Goal: Communication & Community: Answer question/provide support

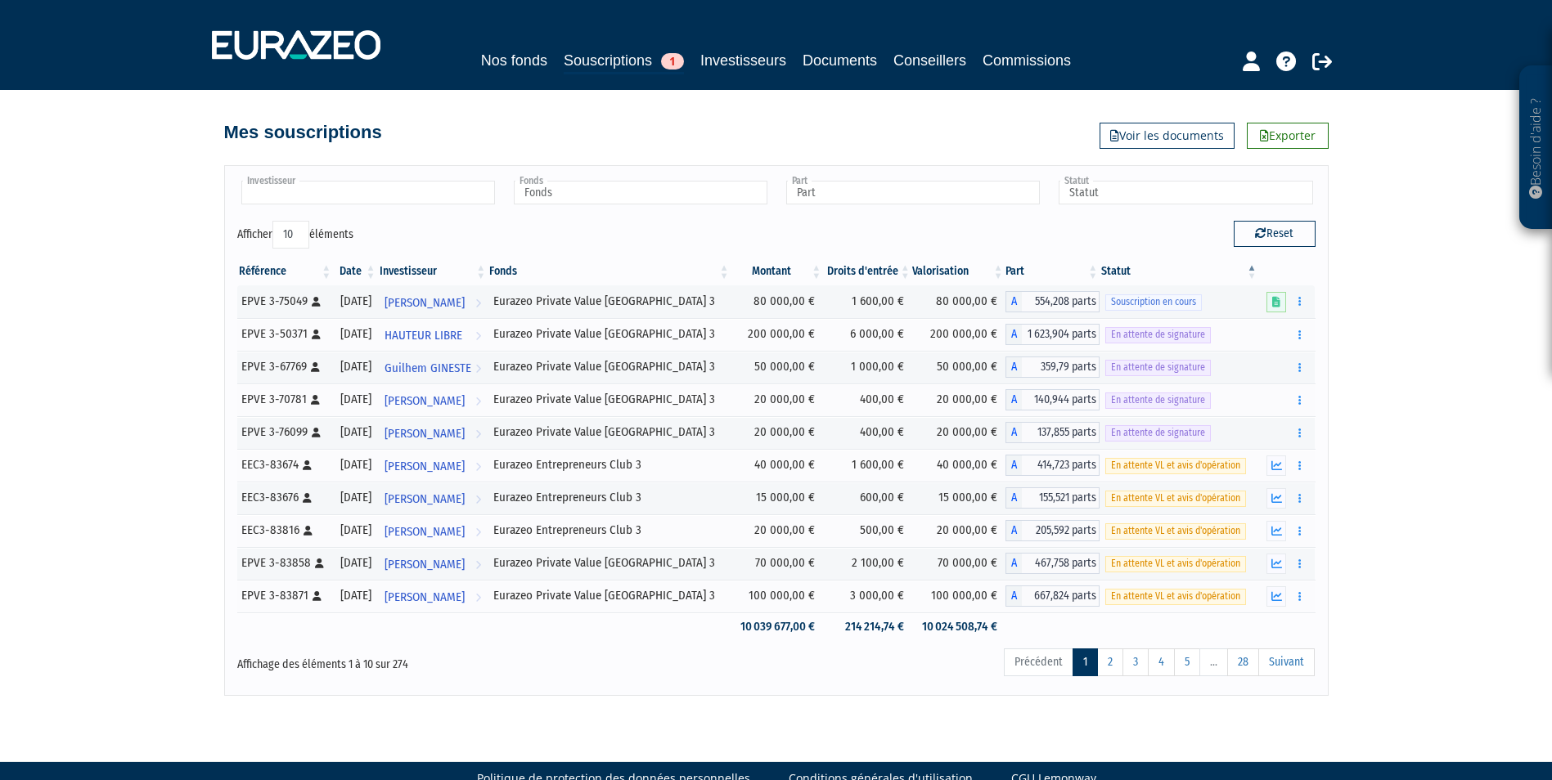
scroll to position [32, 0]
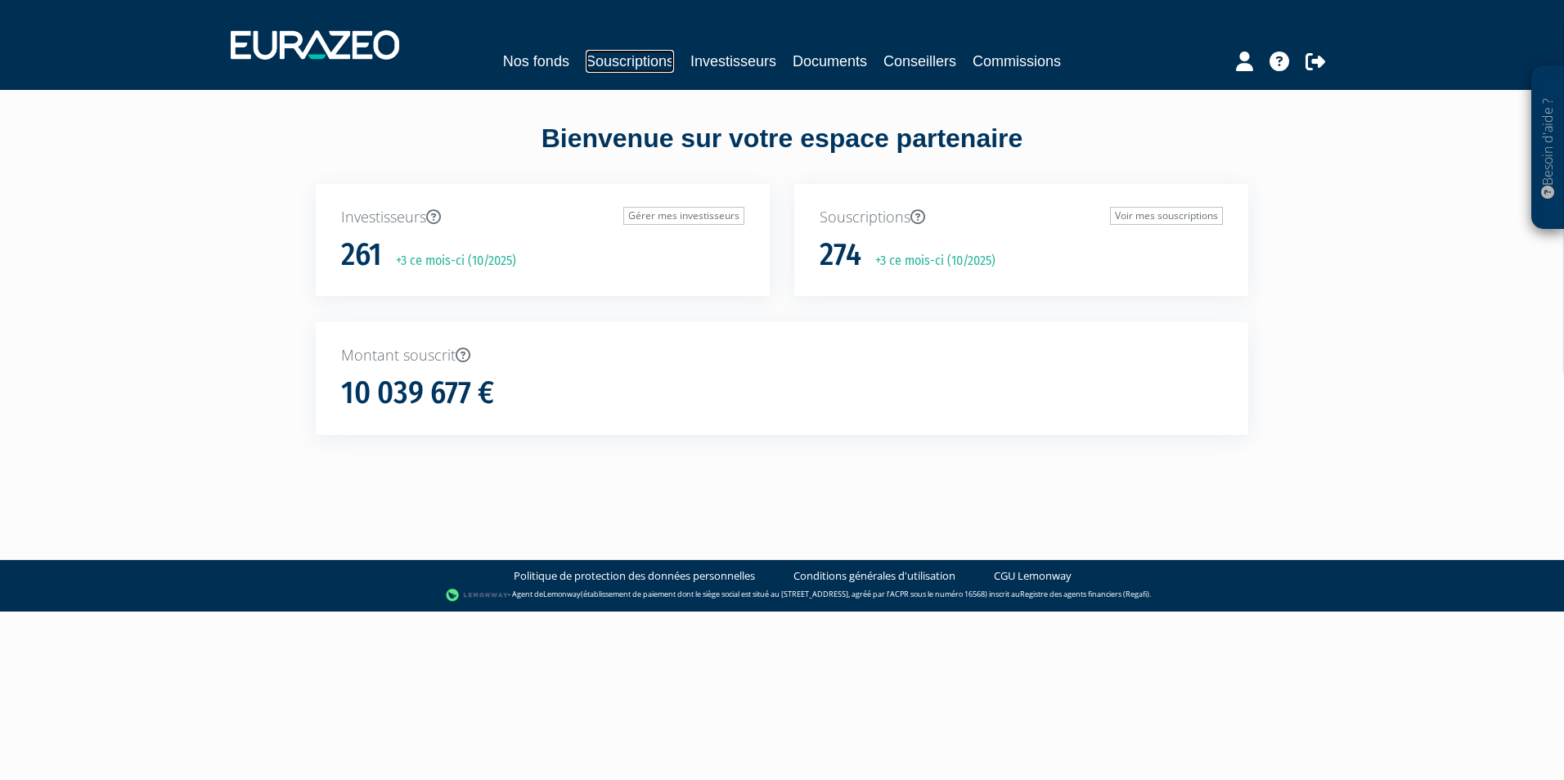
click at [619, 61] on link "Souscriptions" at bounding box center [630, 61] width 88 height 23
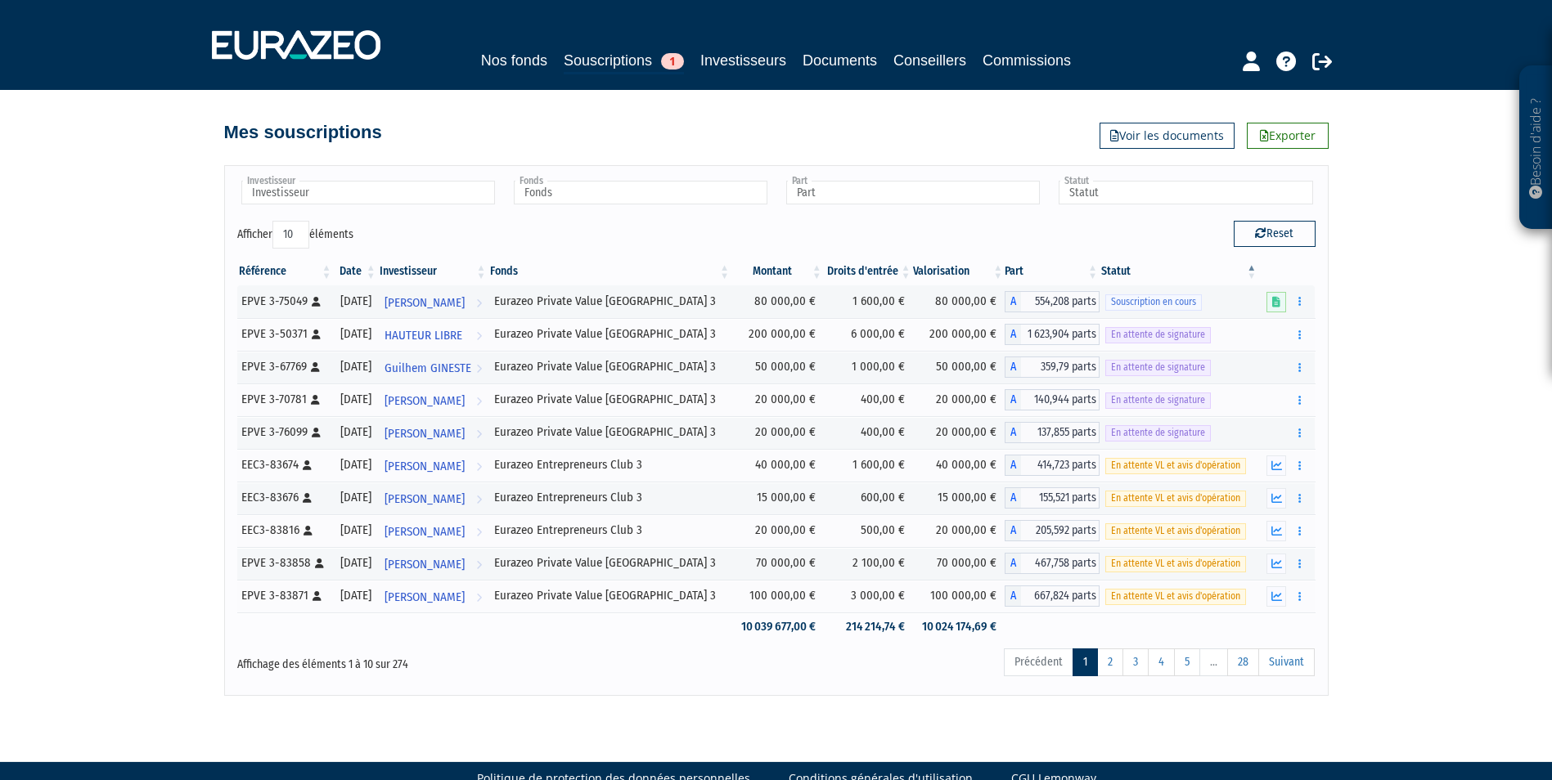
click at [442, 198] on input "Investisseur" at bounding box center [368, 193] width 254 height 24
type input "boisl"
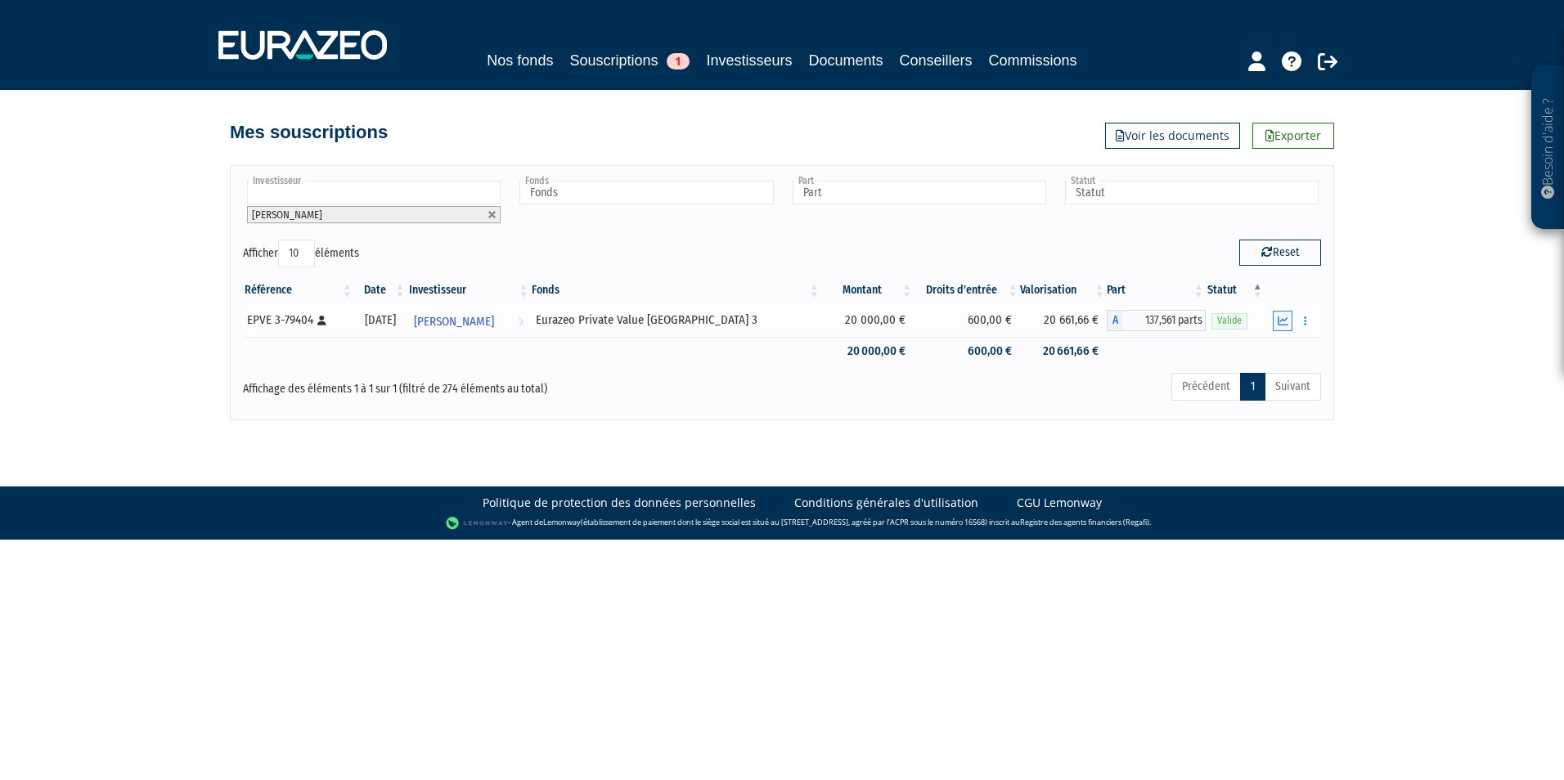
click at [1283, 320] on icon "button" at bounding box center [1283, 321] width 11 height 11
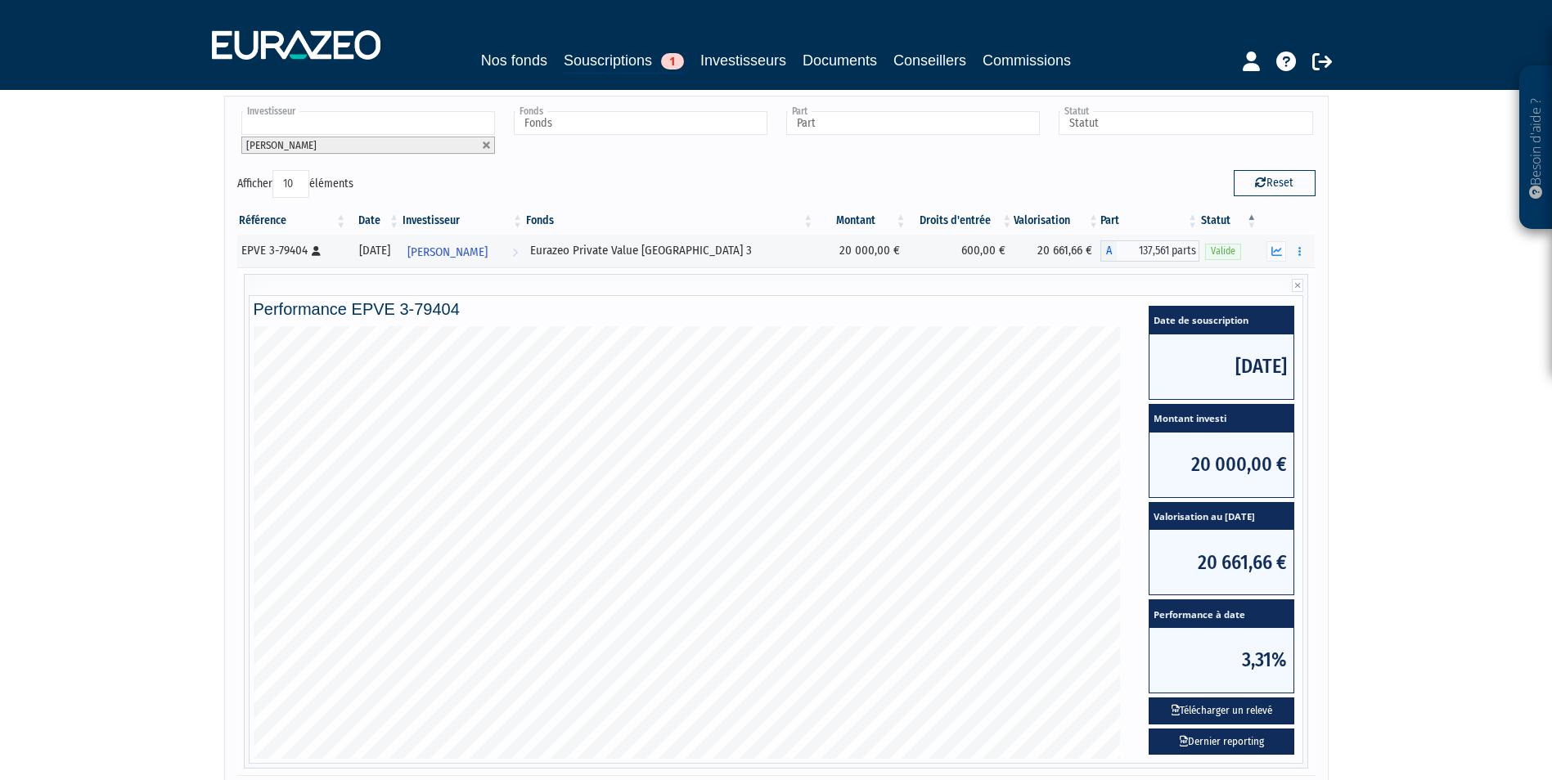
scroll to position [164, 0]
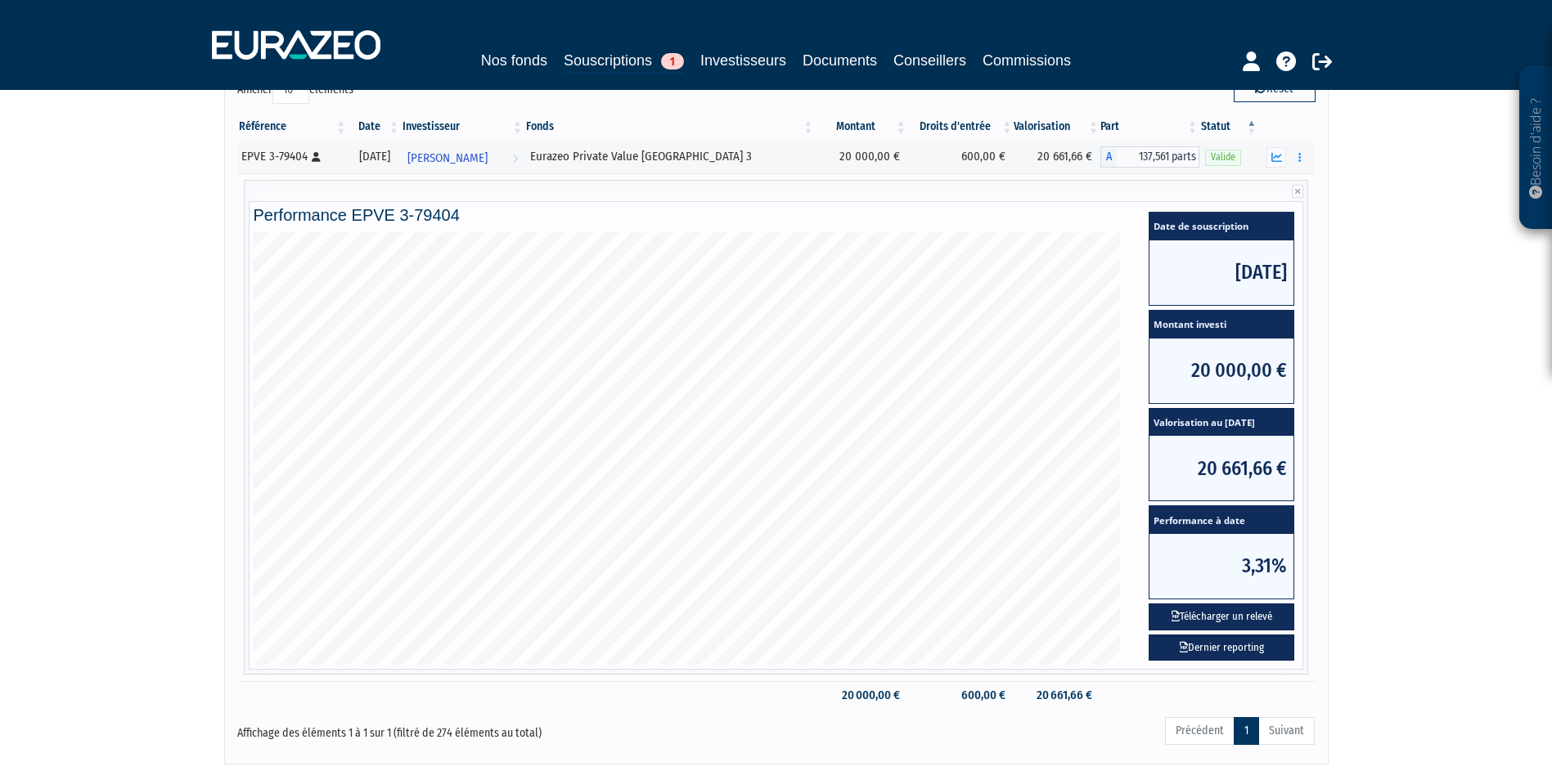
click at [1360, 505] on div "Besoin d'aide ? × J'ai besoin d'aide Si vous avez une question à propos du fonc…" at bounding box center [776, 300] width 1552 height 928
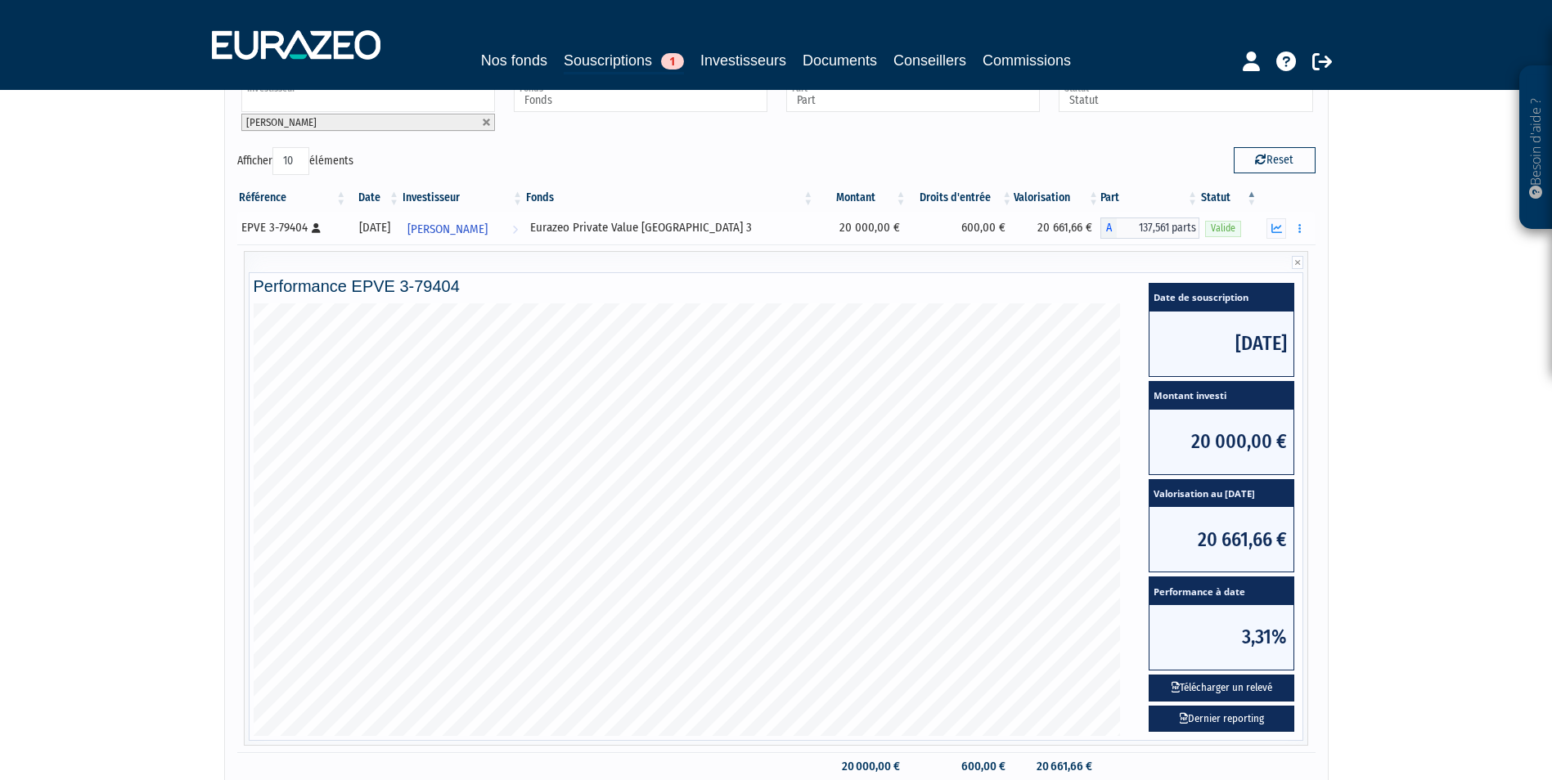
scroll to position [0, 0]
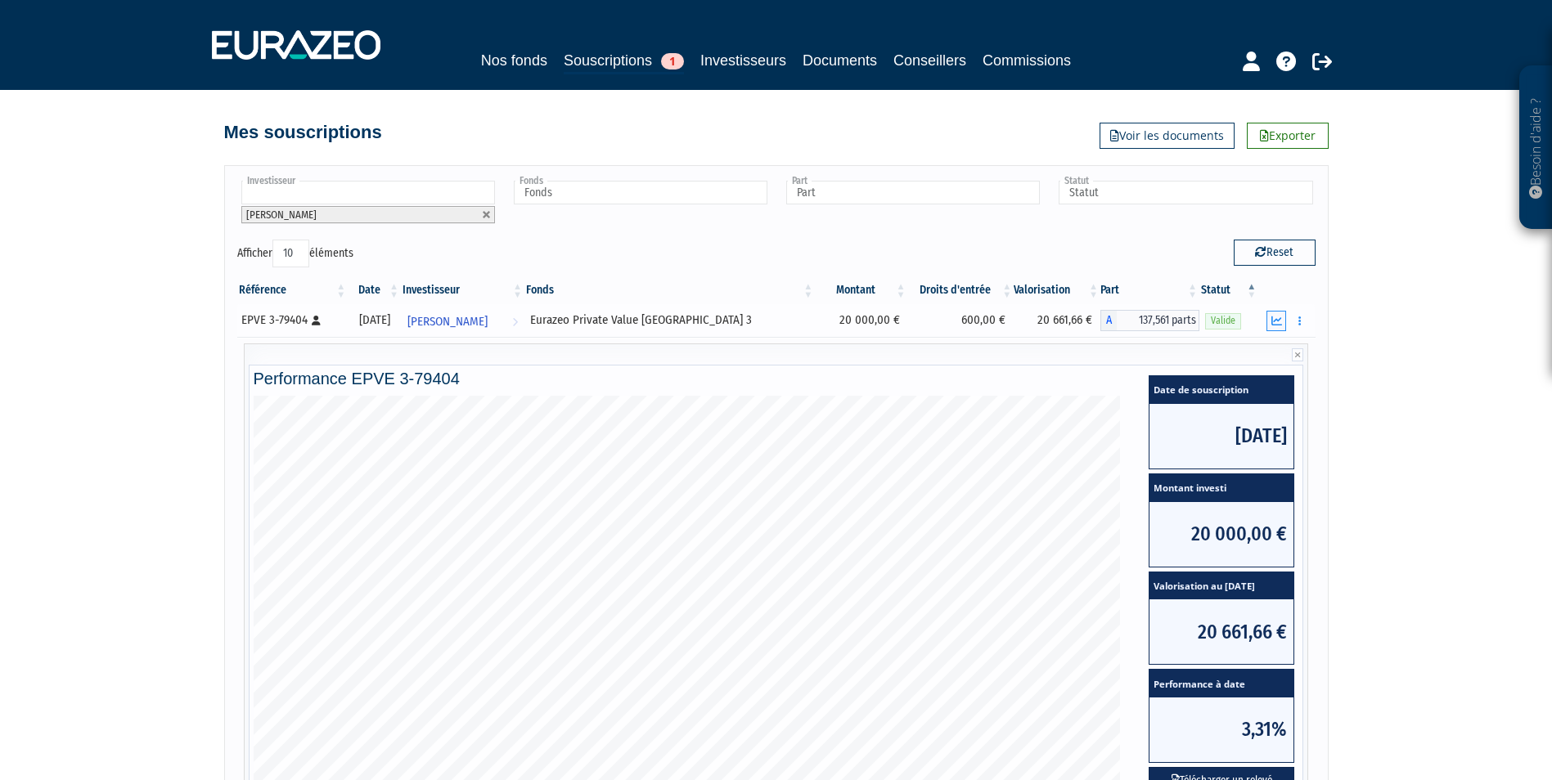
click at [1270, 320] on button "button" at bounding box center [1276, 321] width 20 height 20
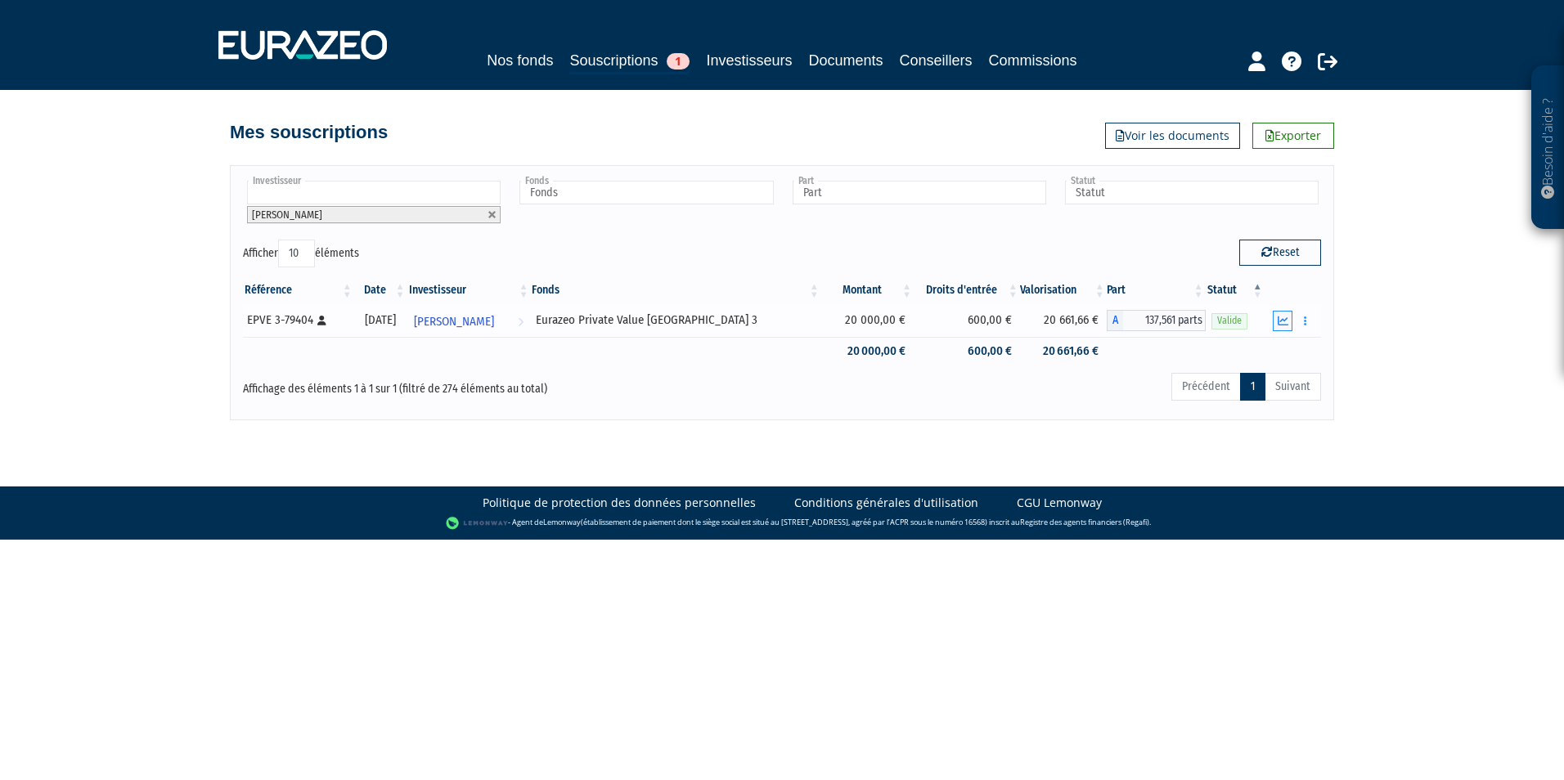
click at [1284, 319] on icon "button" at bounding box center [1283, 321] width 11 height 11
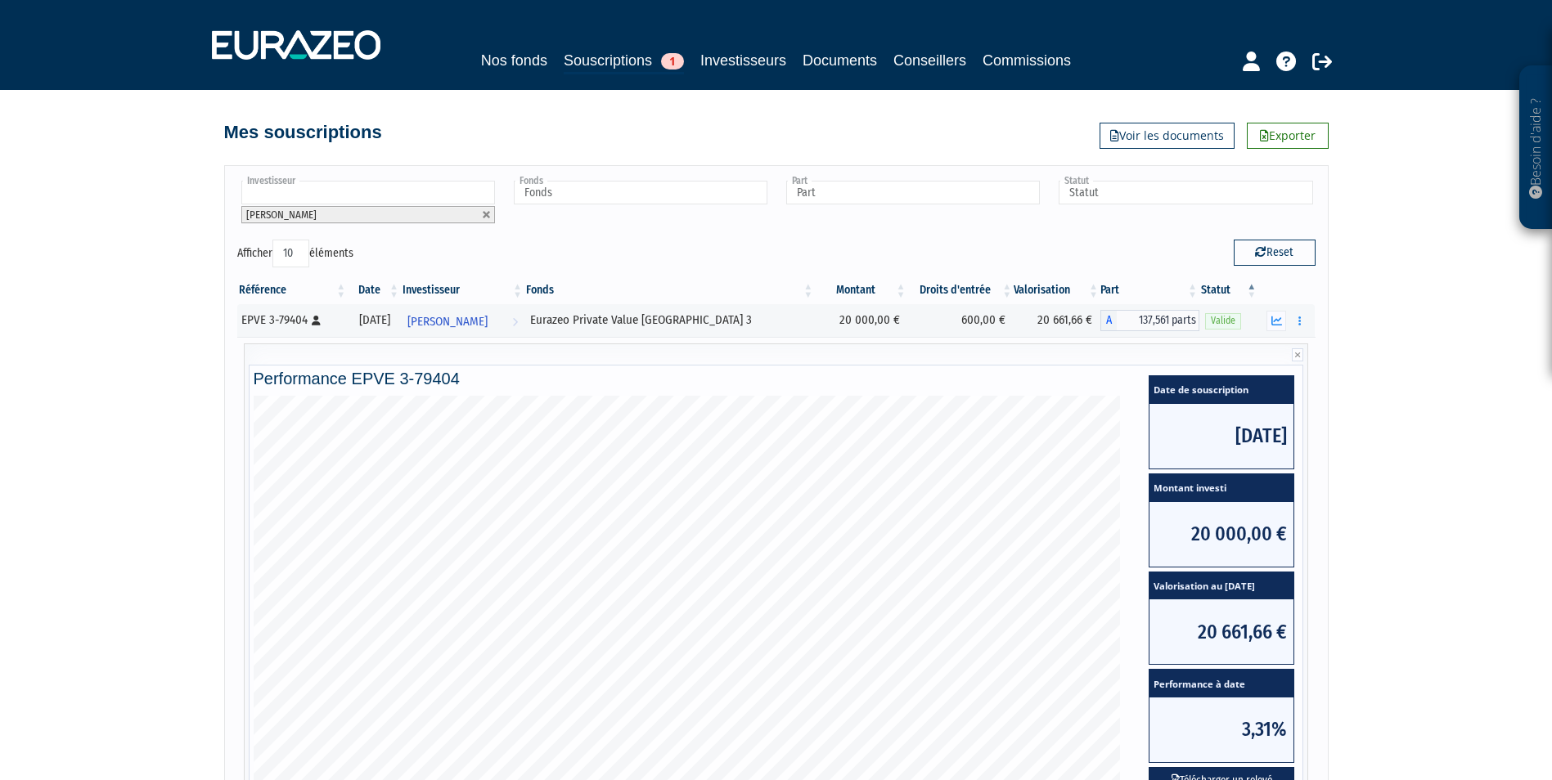
scroll to position [82, 0]
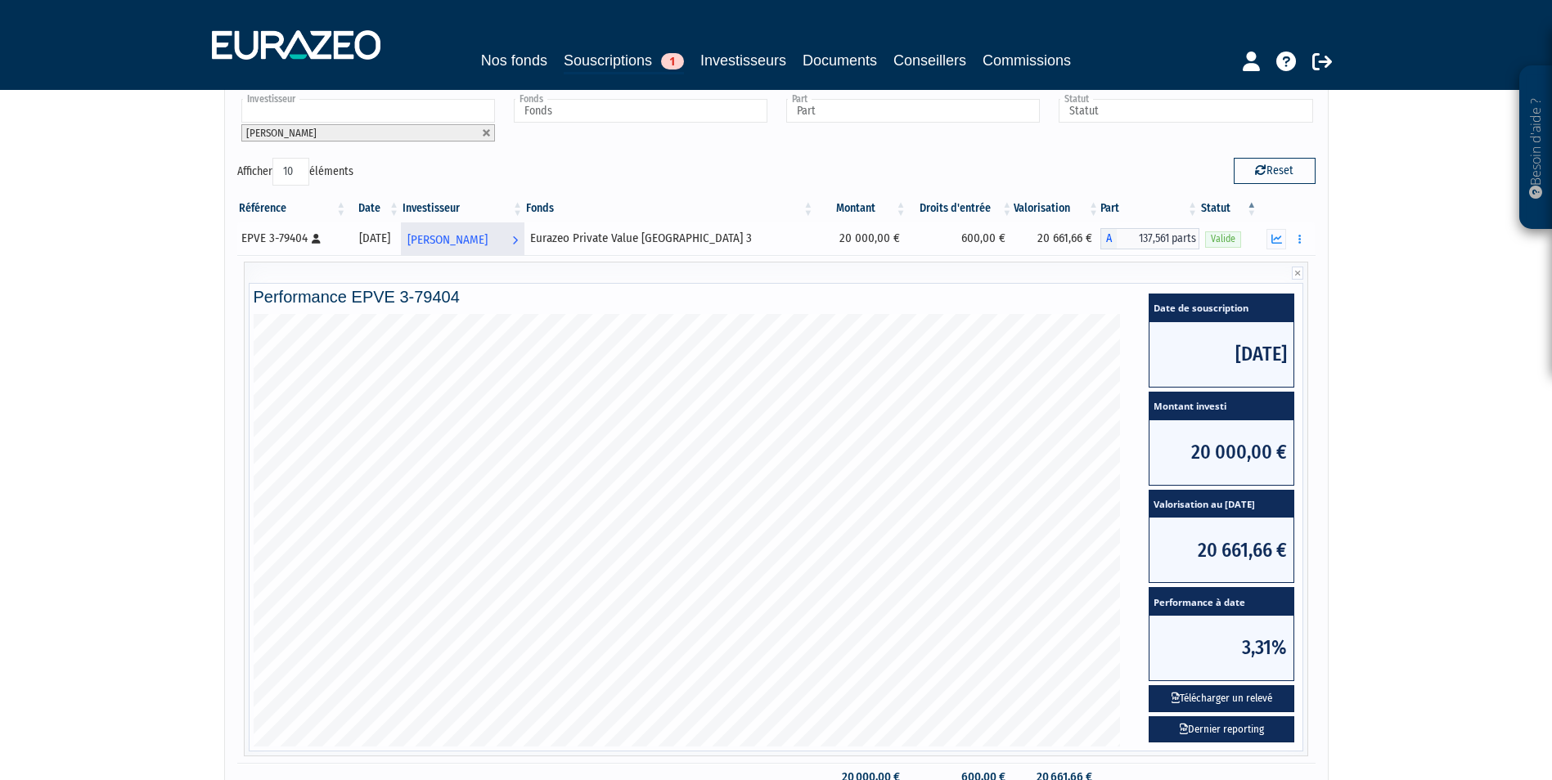
drag, startPoint x: 371, startPoint y: 237, endPoint x: 452, endPoint y: 236, distance: 81.0
click at [452, 236] on tr "EPVE 3-79404 [Français] Personne physique [DATE] [PERSON_NAME] Voir l'investiss…" at bounding box center [776, 238] width 1078 height 33
drag, startPoint x: 452, startPoint y: 236, endPoint x: 430, endPoint y: 241, distance: 21.8
click at [395, 247] on div "[DATE]" at bounding box center [374, 238] width 42 height 17
drag, startPoint x: 425, startPoint y: 237, endPoint x: 371, endPoint y: 239, distance: 54.0
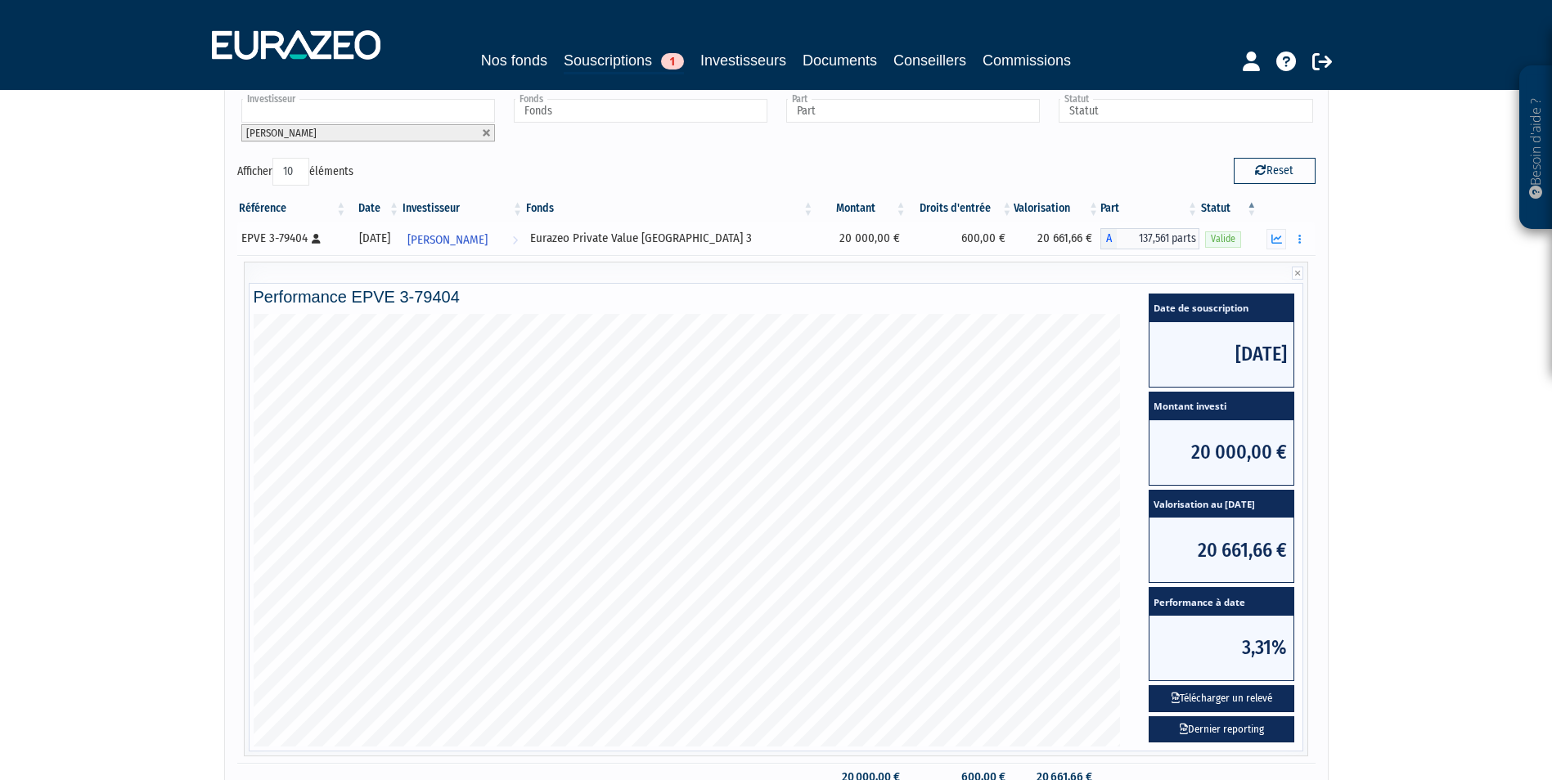
click at [371, 239] on div "[DATE]" at bounding box center [374, 238] width 42 height 17
drag, startPoint x: 841, startPoint y: 240, endPoint x: 858, endPoint y: 239, distance: 17.2
click at [858, 239] on td "20 000,00 €" at bounding box center [861, 238] width 92 height 33
drag, startPoint x: 942, startPoint y: 235, endPoint x: 997, endPoint y: 239, distance: 55.0
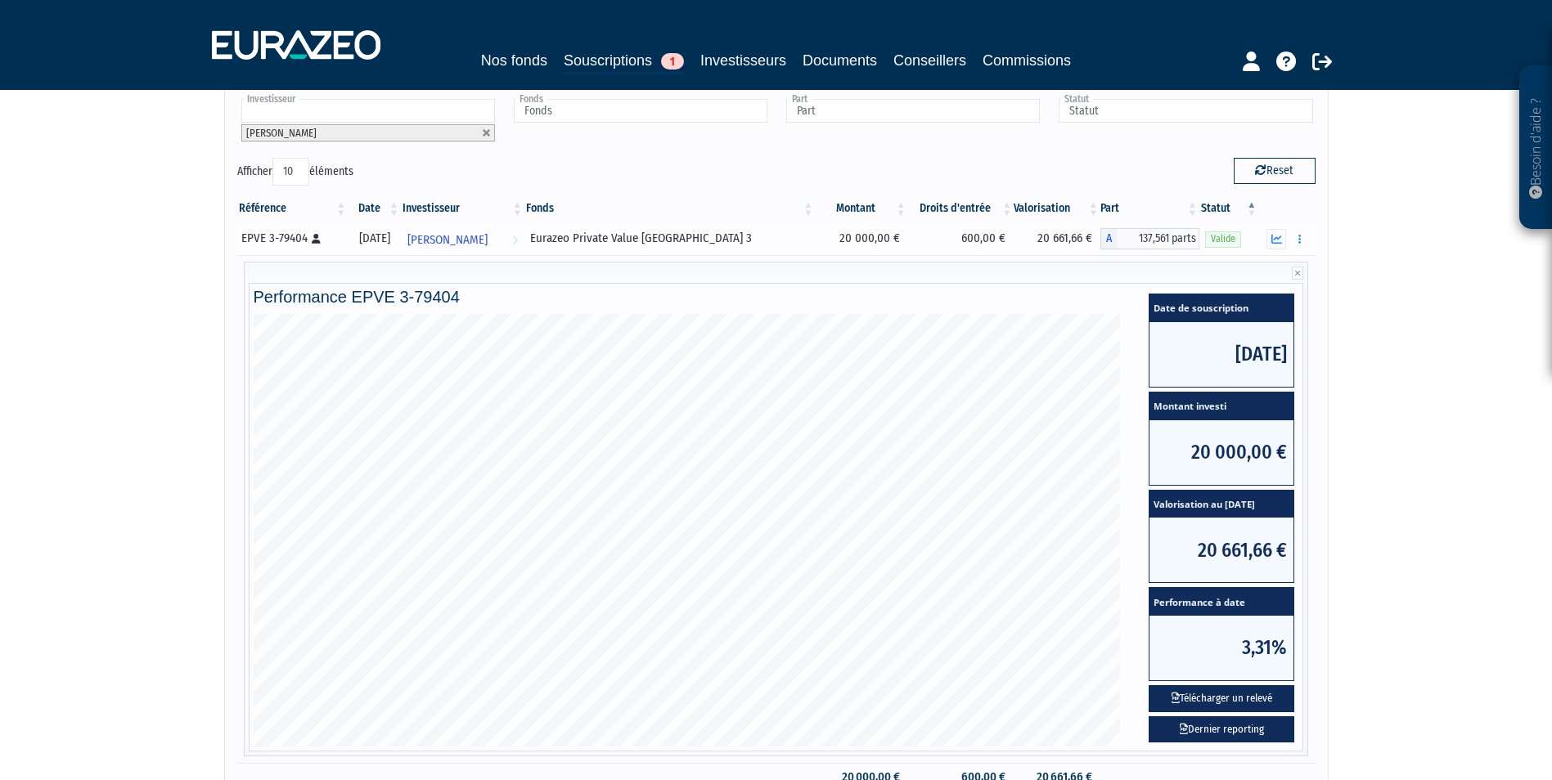
click at [995, 239] on td "600,00 €" at bounding box center [961, 238] width 106 height 33
click at [997, 239] on td "600,00 €" at bounding box center [961, 238] width 106 height 33
drag, startPoint x: 853, startPoint y: 246, endPoint x: 832, endPoint y: 239, distance: 22.5
click at [832, 239] on td "20 000,00 €" at bounding box center [861, 238] width 92 height 33
drag, startPoint x: 950, startPoint y: 238, endPoint x: 992, endPoint y: 237, distance: 41.7
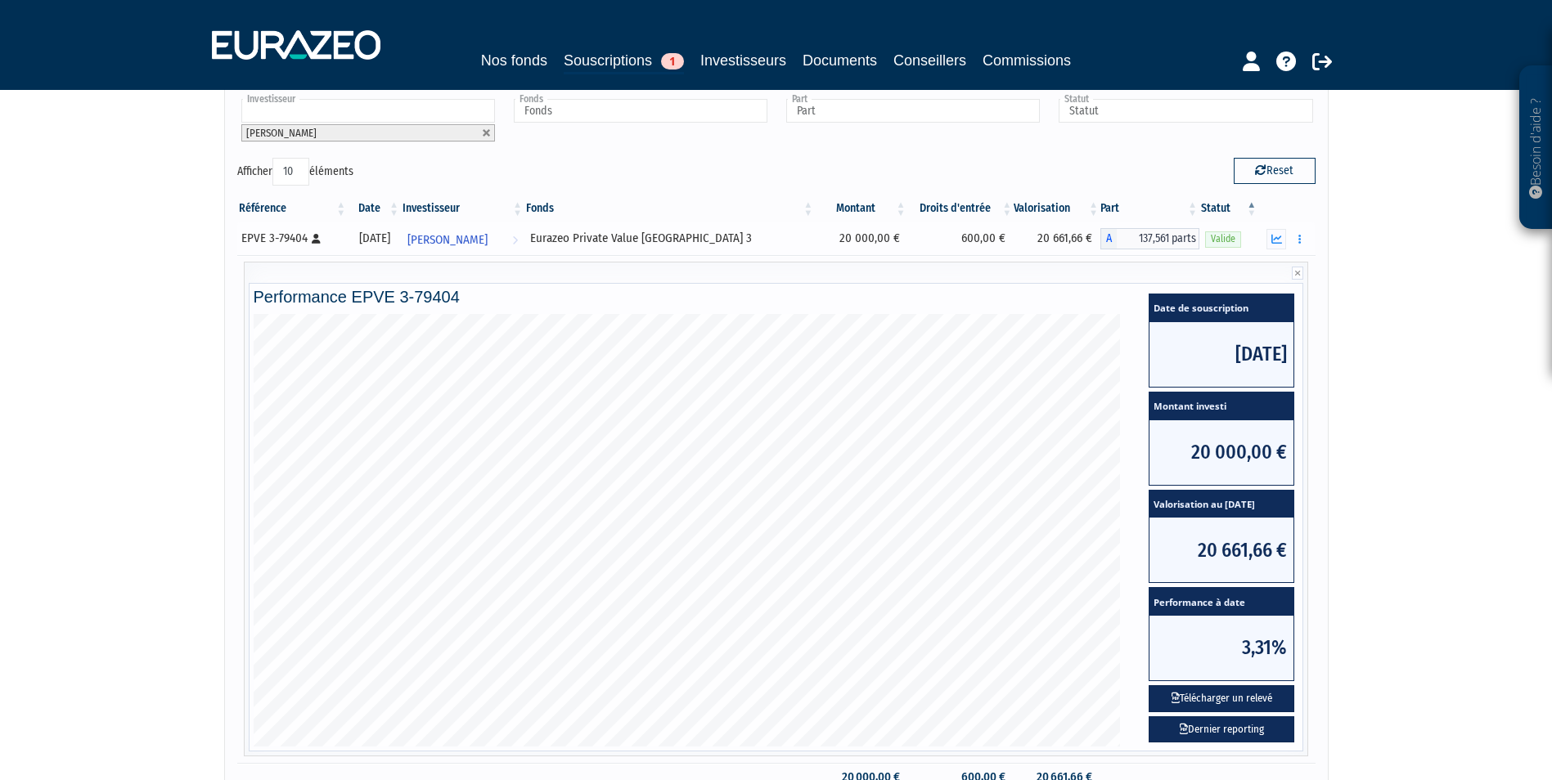
click at [992, 237] on td "600,00 €" at bounding box center [961, 238] width 106 height 33
click at [488, 240] on span "[PERSON_NAME]" at bounding box center [447, 240] width 80 height 30
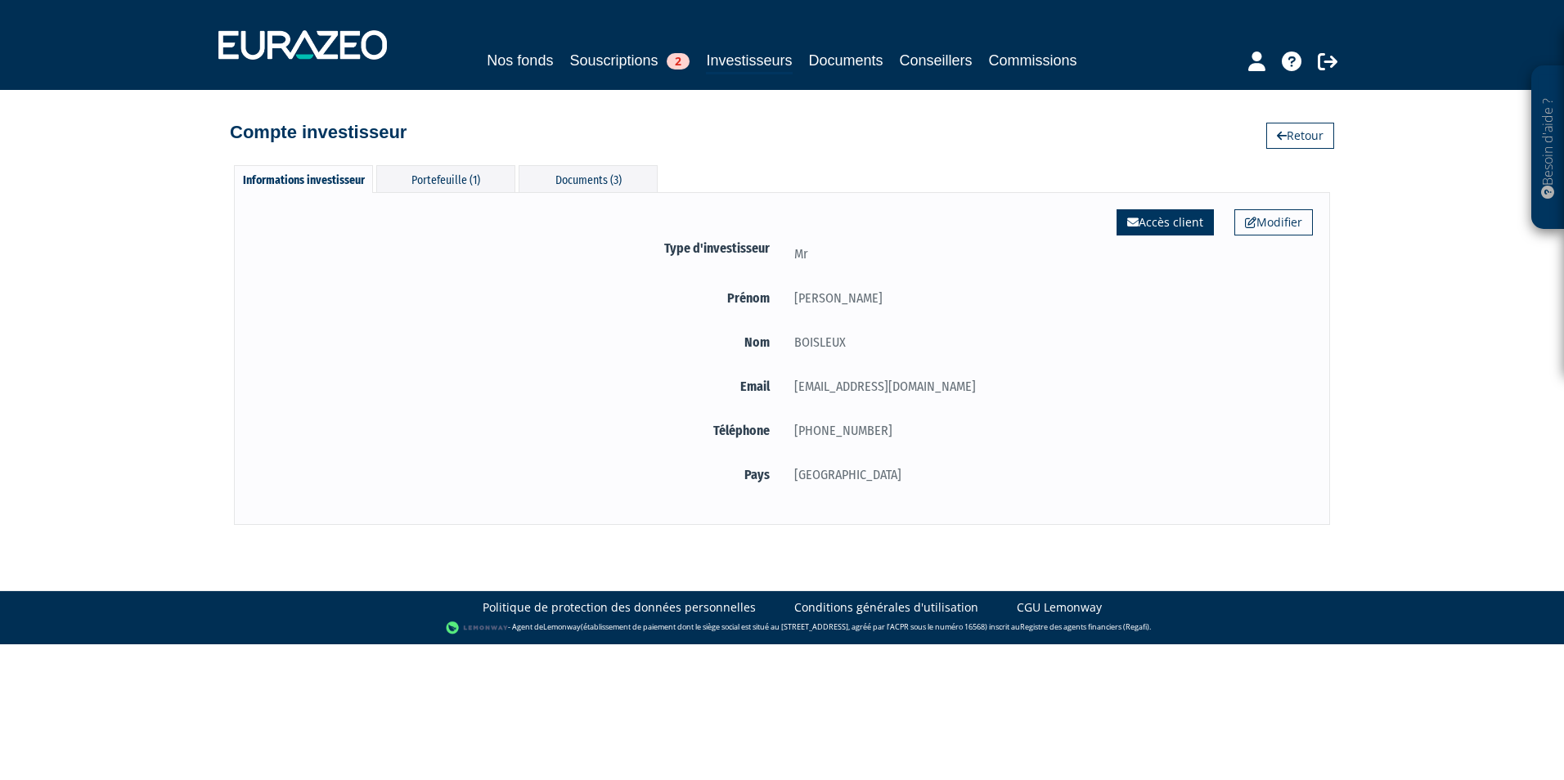
click at [1153, 217] on link "Accès client" at bounding box center [1165, 222] width 97 height 26
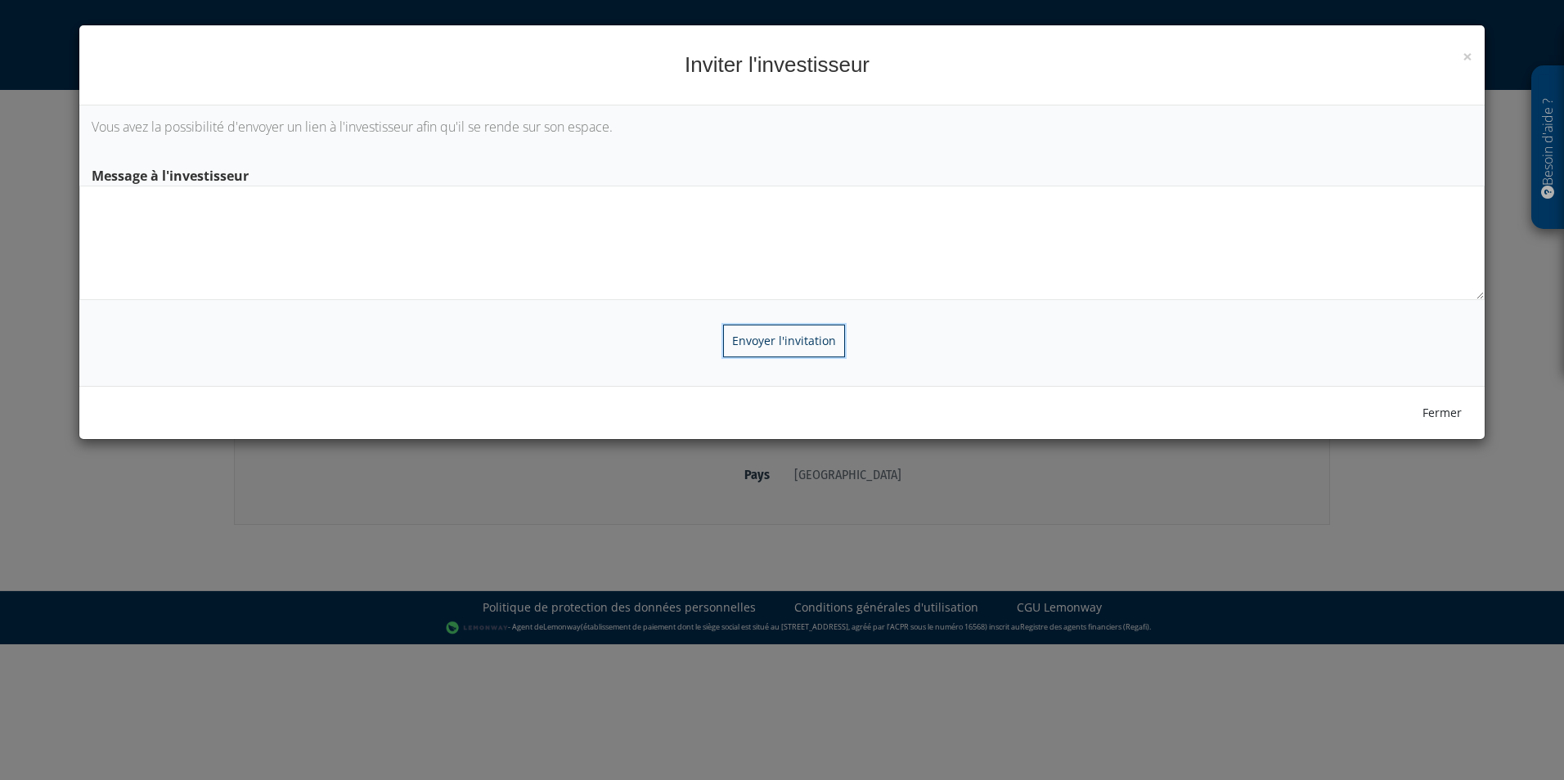
click at [808, 343] on input "Envoyer l'invitation" at bounding box center [784, 341] width 122 height 33
